Goal: Check status

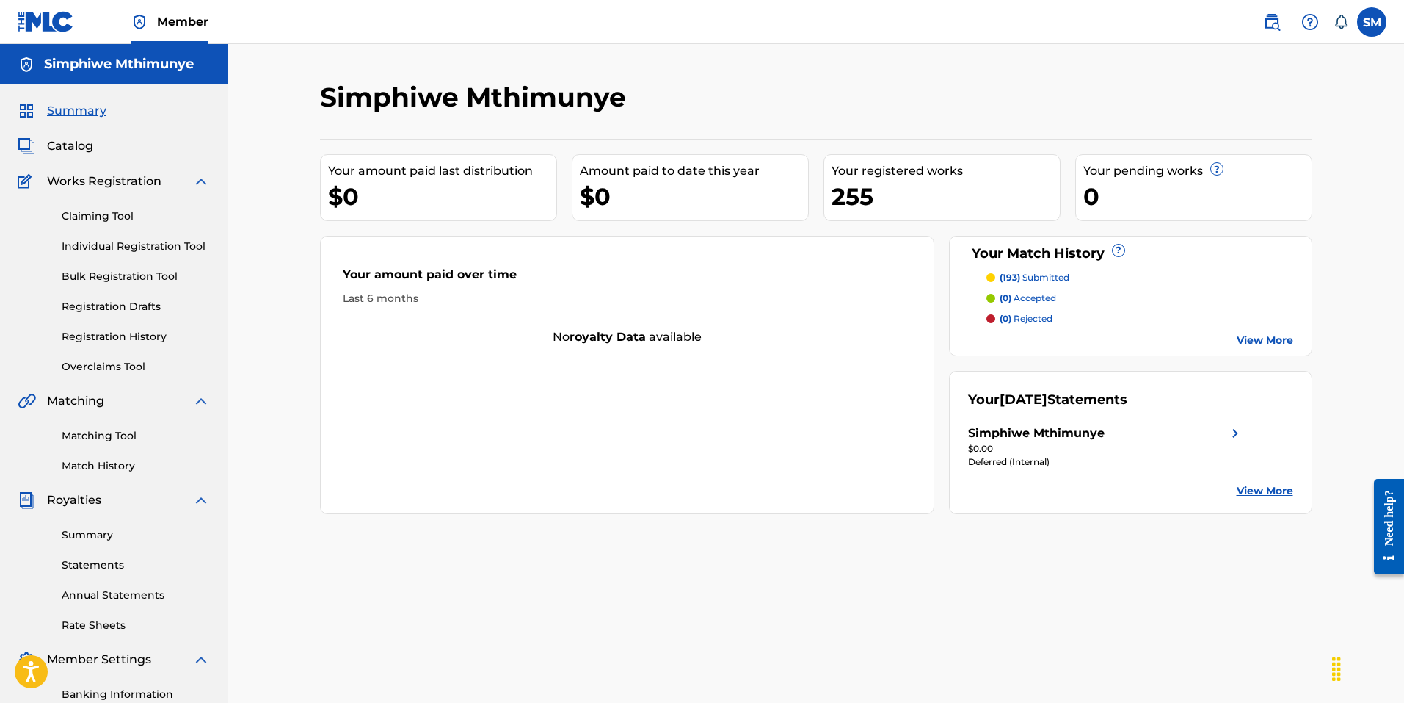
click at [1040, 429] on div "Simphiwe Mthimunye" at bounding box center [1036, 433] width 137 height 18
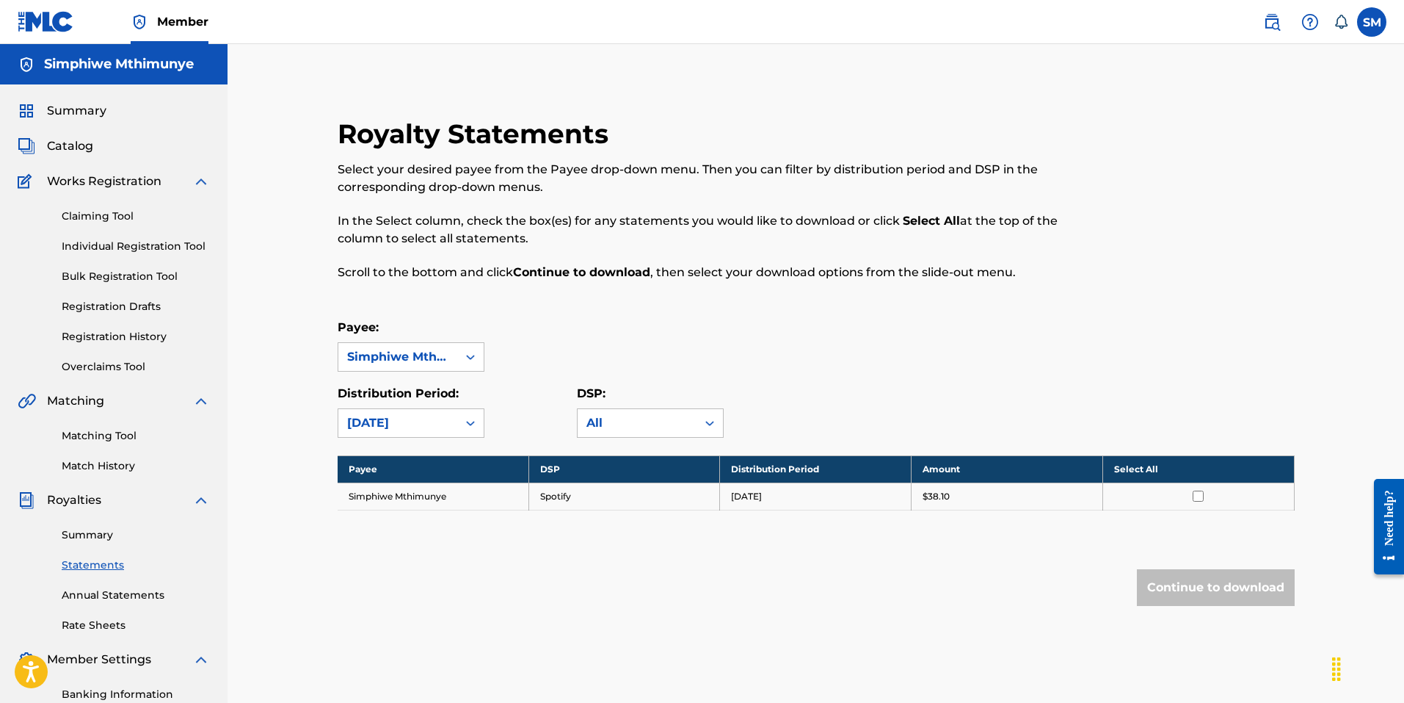
click at [88, 535] on link "Summary" at bounding box center [136, 534] width 148 height 15
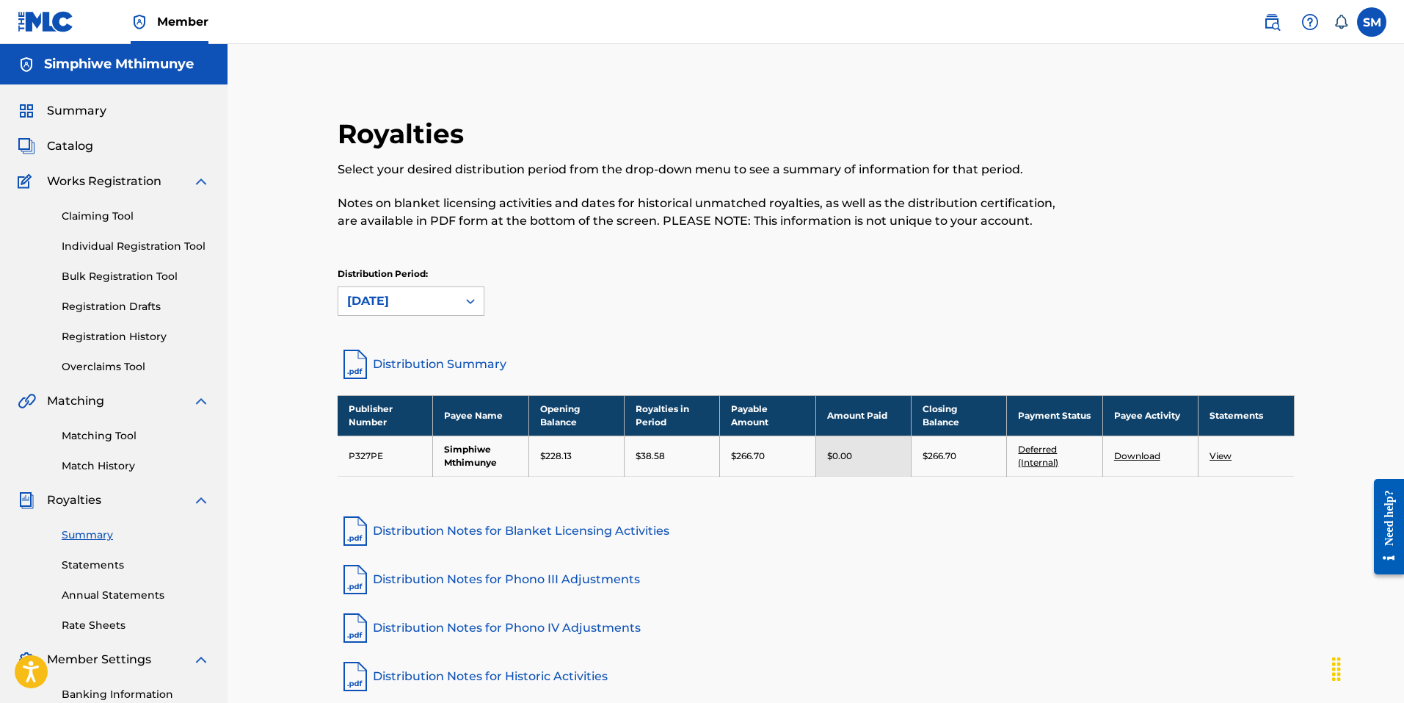
click at [1037, 447] on link "Deferred (Internal)" at bounding box center [1038, 455] width 40 height 24
